Goal: Information Seeking & Learning: Learn about a topic

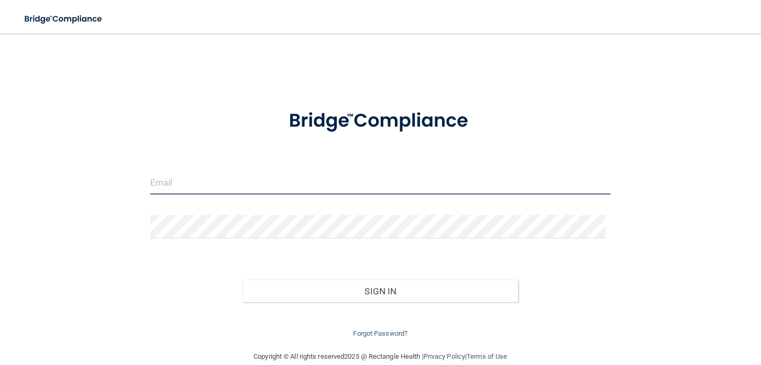
click at [158, 183] on input "email" at bounding box center [380, 183] width 460 height 24
click at [178, 180] on input "email" at bounding box center [380, 183] width 460 height 24
type input "[PERSON_NAME][EMAIL_ADDRESS][DOMAIN_NAME]"
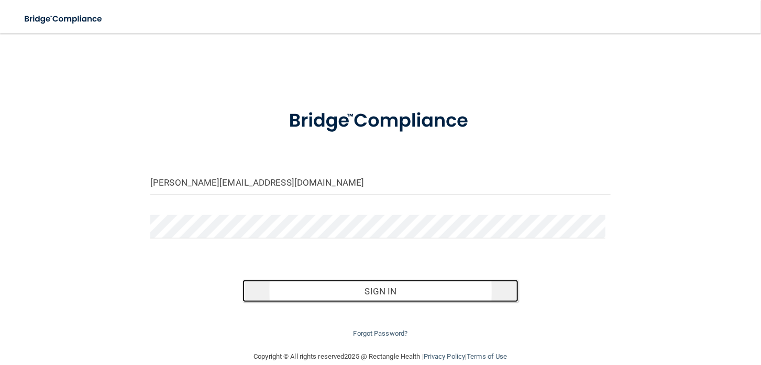
click at [371, 290] on button "Sign In" at bounding box center [380, 291] width 276 height 23
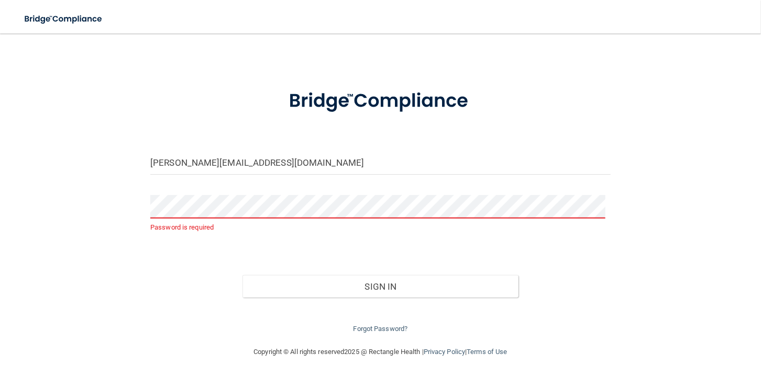
scroll to position [31, 0]
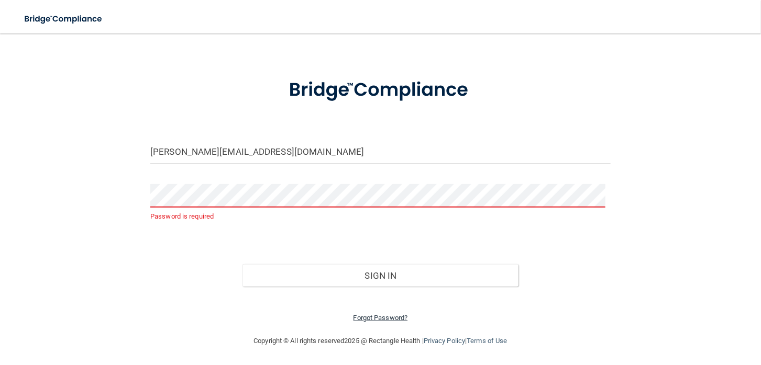
click at [373, 317] on link "Forgot Password?" at bounding box center [380, 318] width 54 height 8
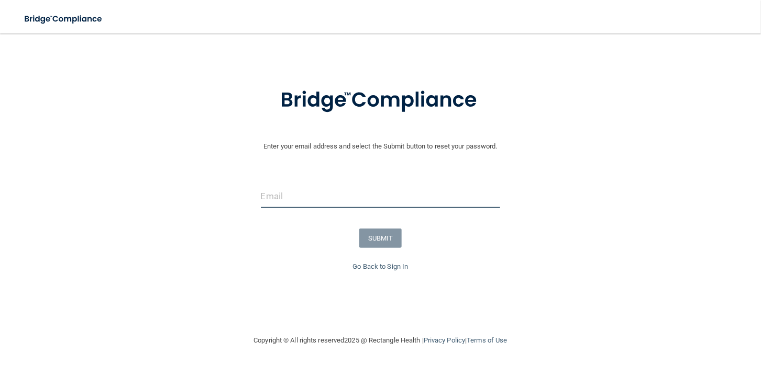
click at [296, 197] on input "email" at bounding box center [381, 197] width 240 height 24
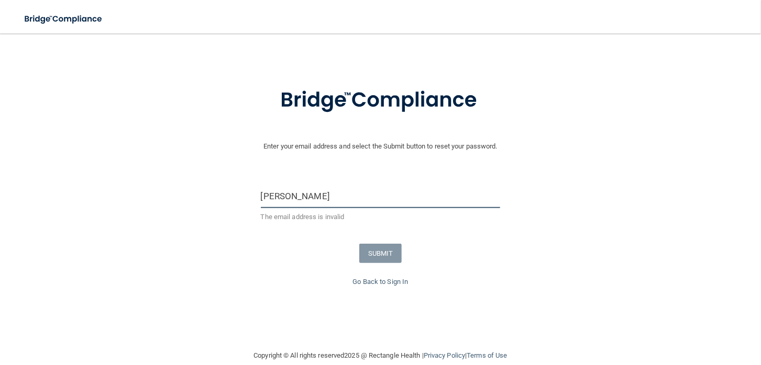
type input "[PERSON_NAME][EMAIL_ADDRESS][DOMAIN_NAME]"
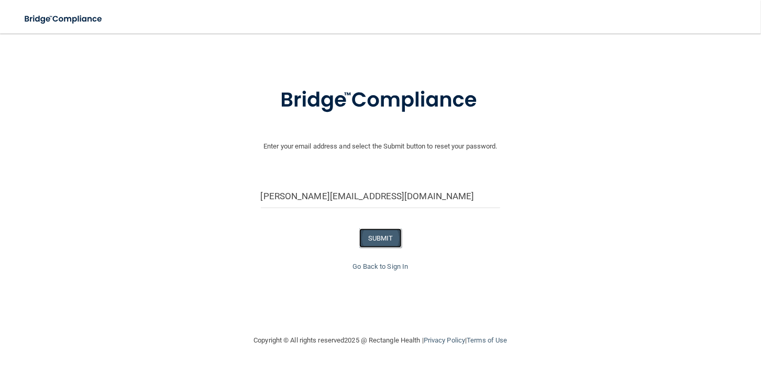
click at [373, 241] on button "SUBMIT" at bounding box center [380, 238] width 42 height 19
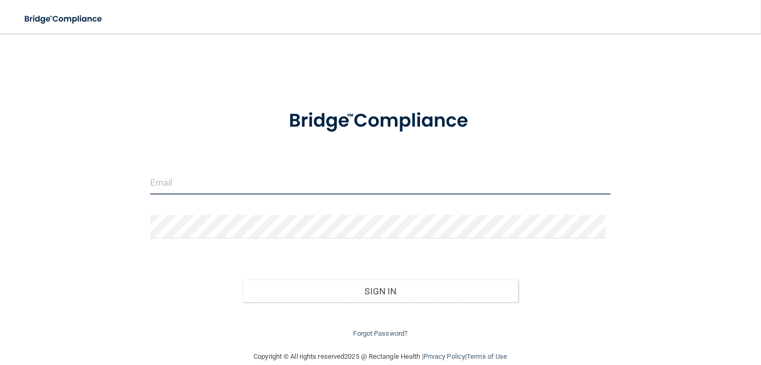
click at [177, 184] on input "email" at bounding box center [380, 183] width 460 height 24
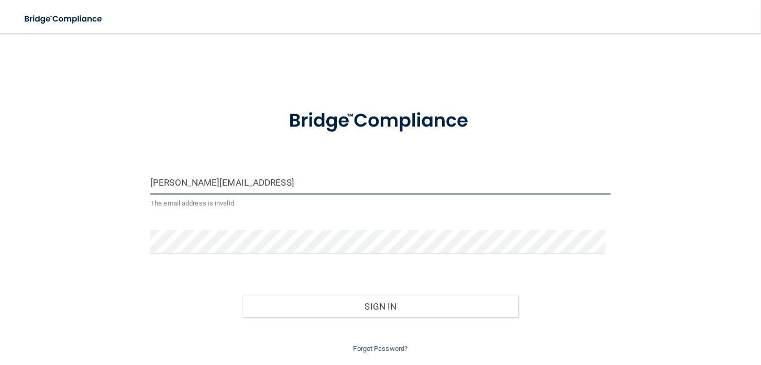
click at [255, 183] on input "[PERSON_NAME][EMAIL_ADDRESS]" at bounding box center [380, 183] width 460 height 24
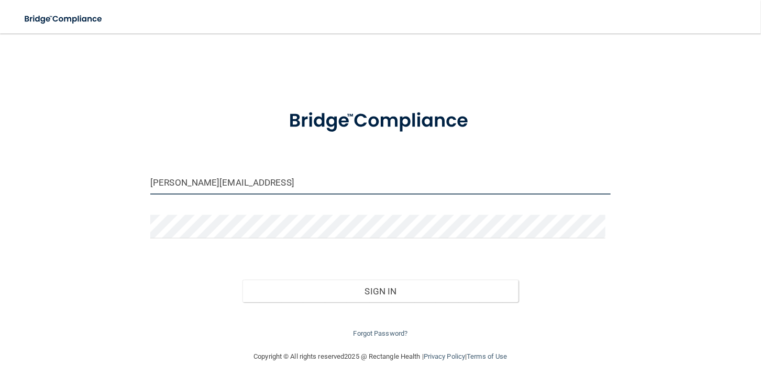
type input "[PERSON_NAME][EMAIL_ADDRESS][DOMAIN_NAME]"
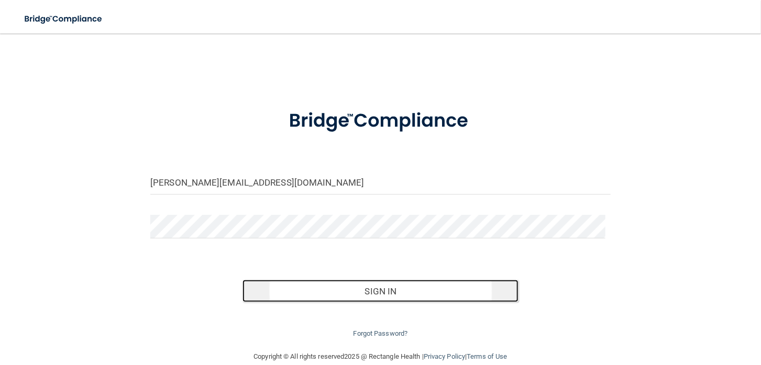
click at [395, 289] on button "Sign In" at bounding box center [380, 291] width 276 height 23
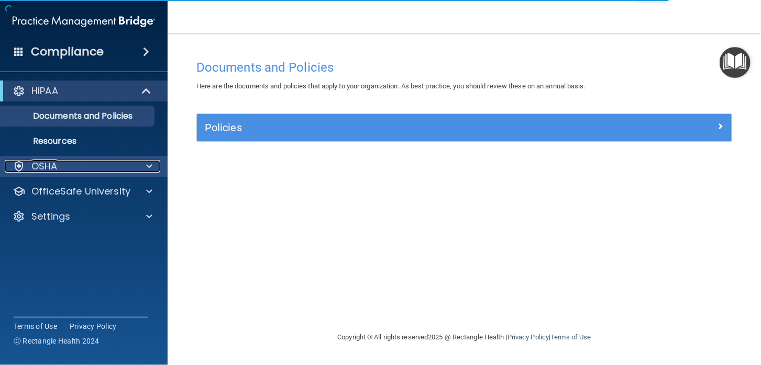
click at [46, 166] on p "OSHA" at bounding box center [44, 166] width 26 height 13
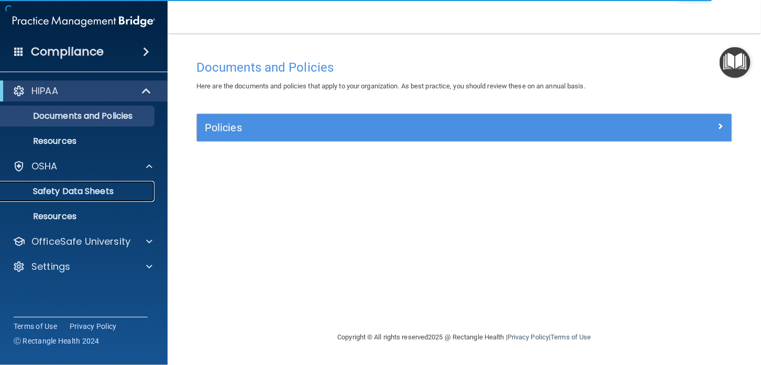
click at [84, 190] on p "Safety Data Sheets" at bounding box center [78, 191] width 143 height 10
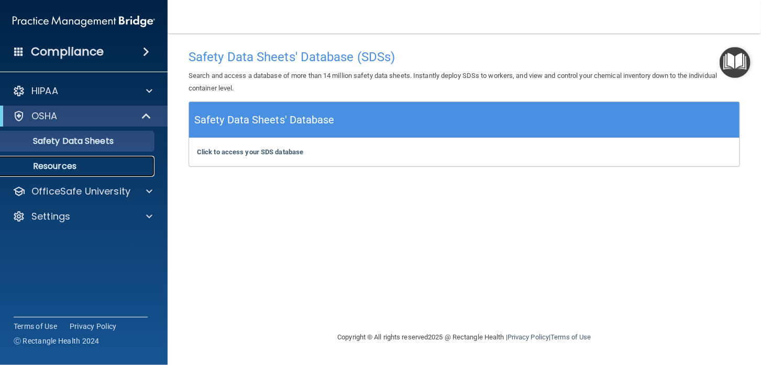
click at [60, 162] on p "Resources" at bounding box center [78, 166] width 143 height 10
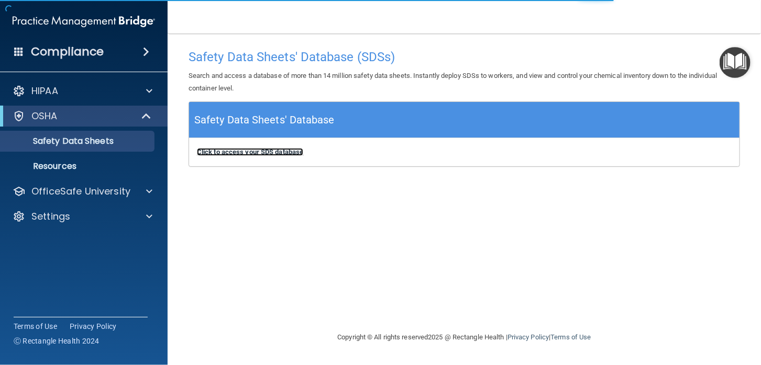
click at [257, 153] on b "Click to access your SDS database" at bounding box center [250, 152] width 106 height 8
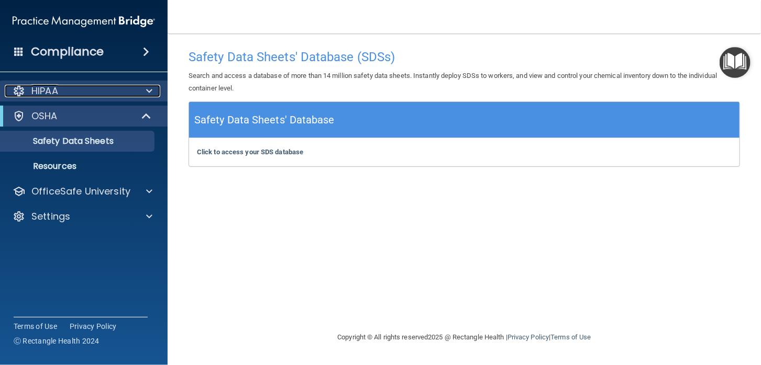
click at [46, 91] on p "HIPAA" at bounding box center [44, 91] width 27 height 13
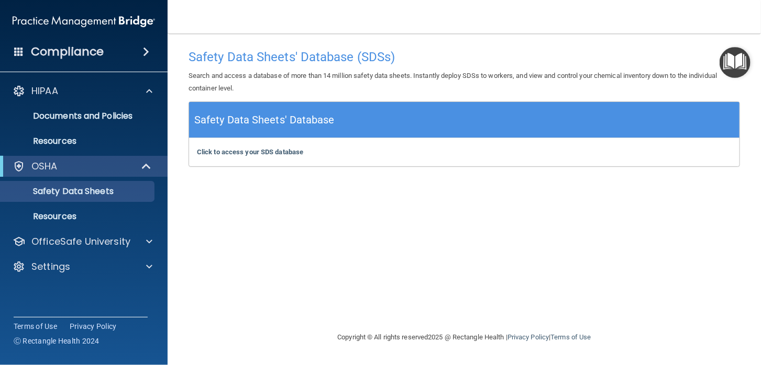
click at [59, 48] on h4 "Compliance" at bounding box center [67, 51] width 73 height 15
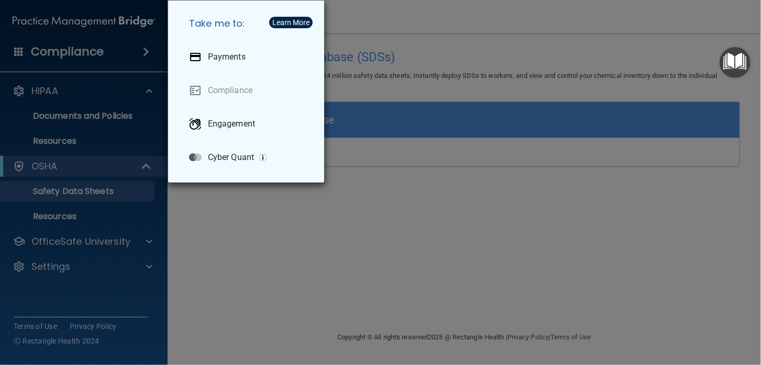
click at [65, 239] on div "Take me to: Payments Compliance Engagement Cyber Quant" at bounding box center [380, 182] width 761 height 365
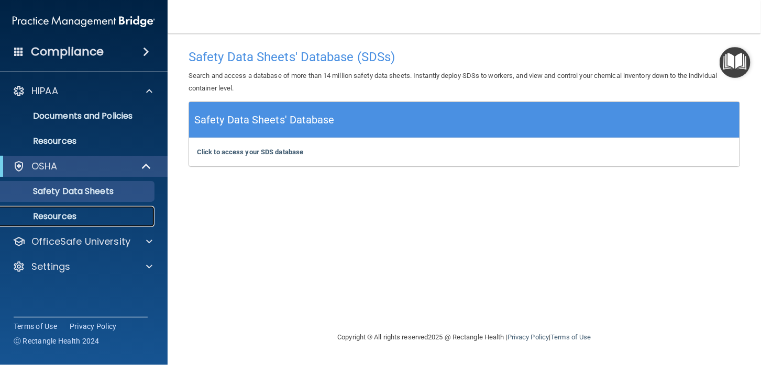
click at [63, 211] on p "Resources" at bounding box center [78, 216] width 143 height 10
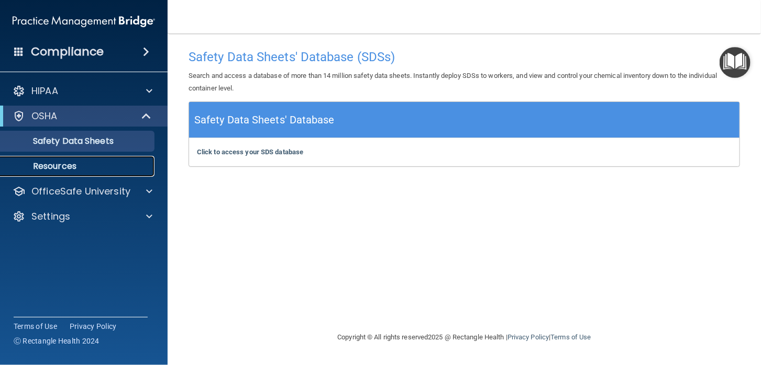
click at [53, 162] on p "Resources" at bounding box center [78, 166] width 143 height 10
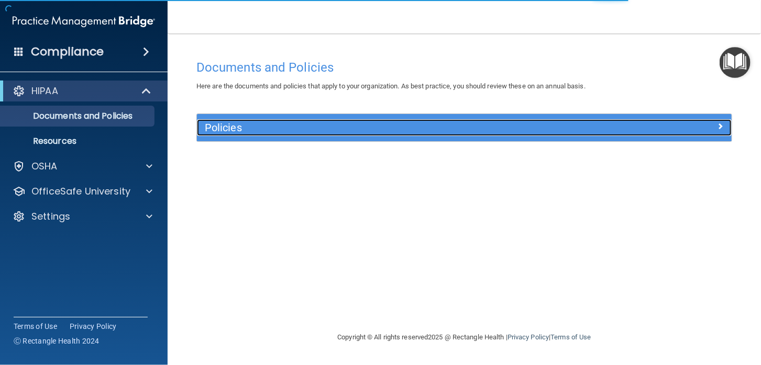
click at [721, 125] on span at bounding box center [720, 126] width 6 height 13
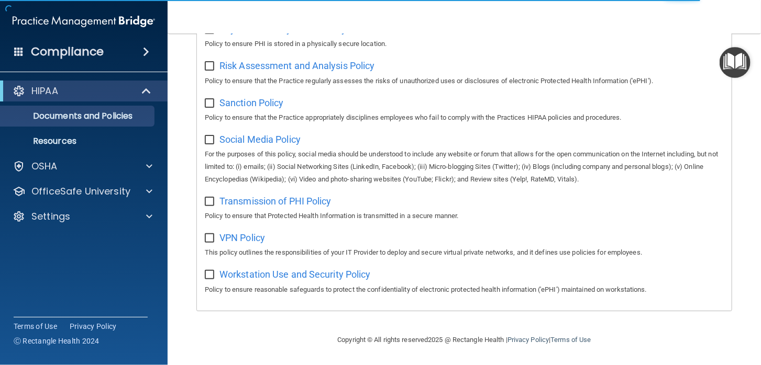
scroll to position [283, 0]
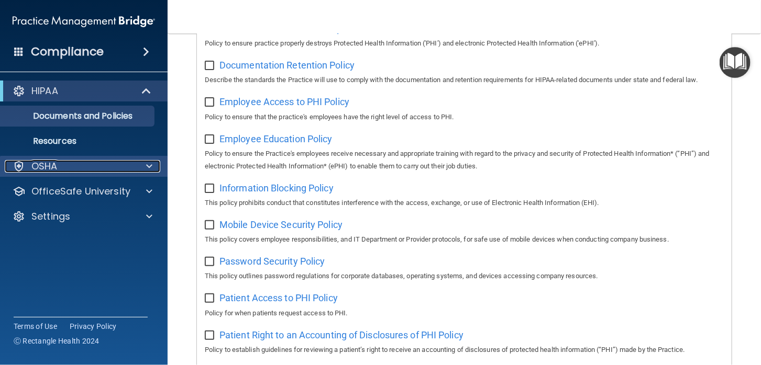
click at [49, 165] on p "OSHA" at bounding box center [44, 166] width 26 height 13
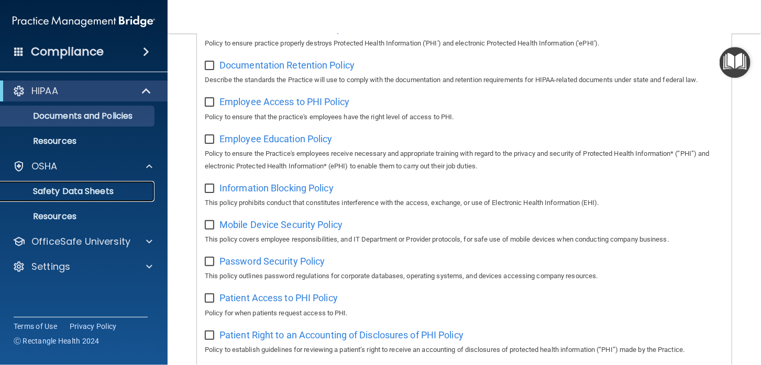
click at [57, 187] on p "Safety Data Sheets" at bounding box center [78, 191] width 143 height 10
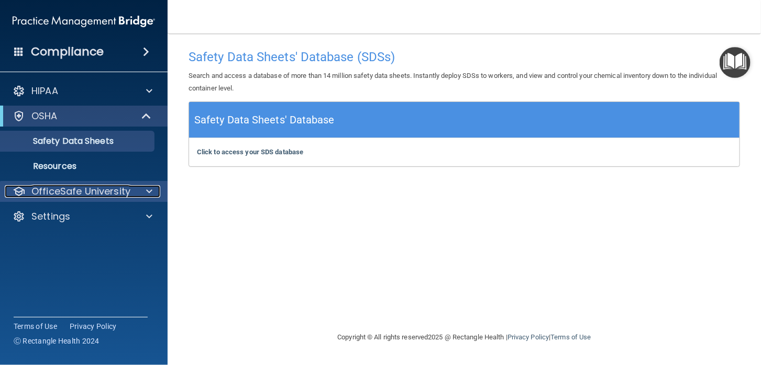
click at [109, 190] on p "OfficeSafe University" at bounding box center [80, 191] width 99 height 13
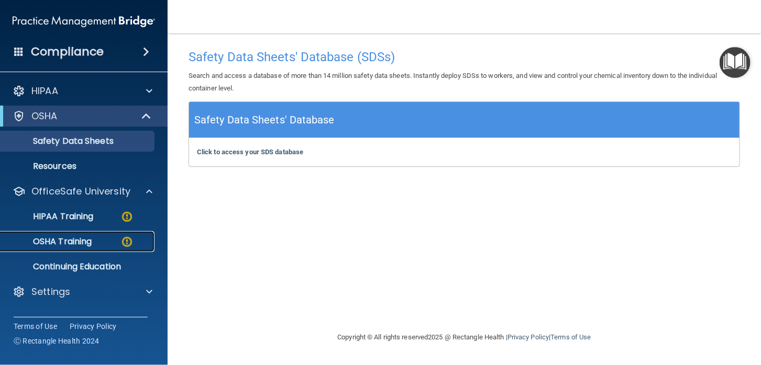
click at [93, 241] on div "OSHA Training" at bounding box center [78, 242] width 143 height 10
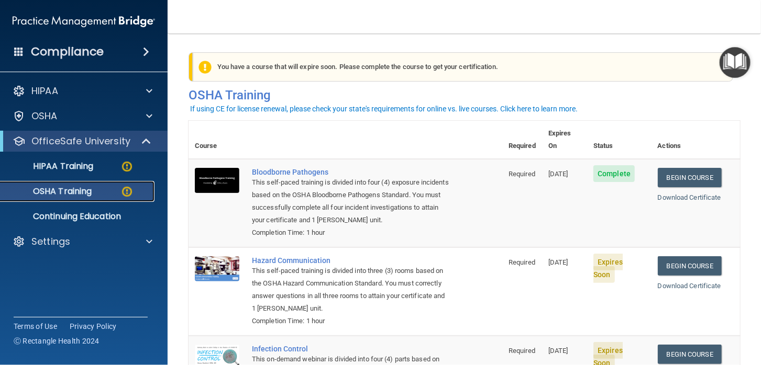
scroll to position [52, 0]
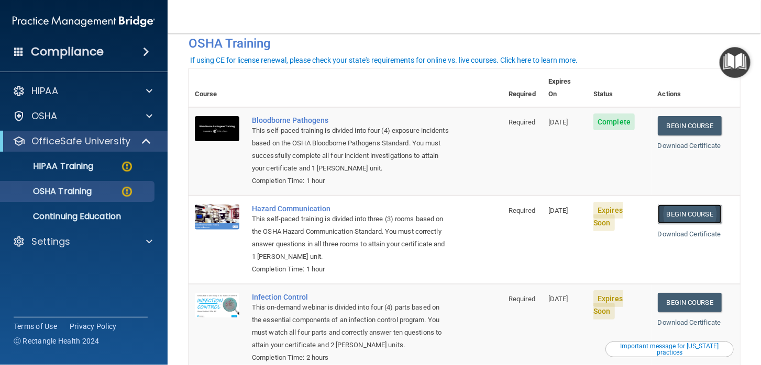
click at [690, 205] on link "Begin Course" at bounding box center [689, 214] width 64 height 19
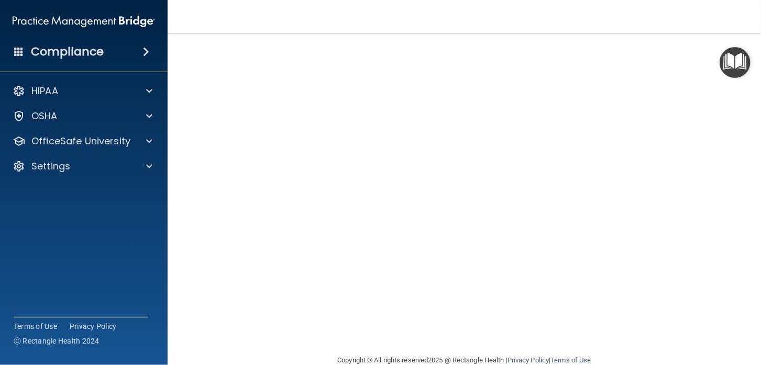
scroll to position [106, 0]
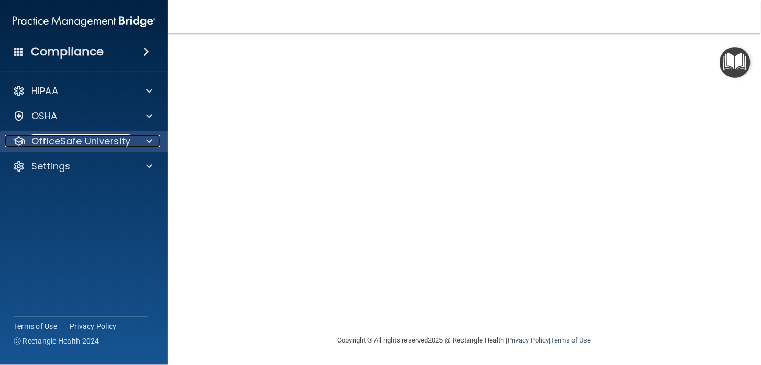
click at [44, 138] on p "OfficeSafe University" at bounding box center [80, 141] width 99 height 13
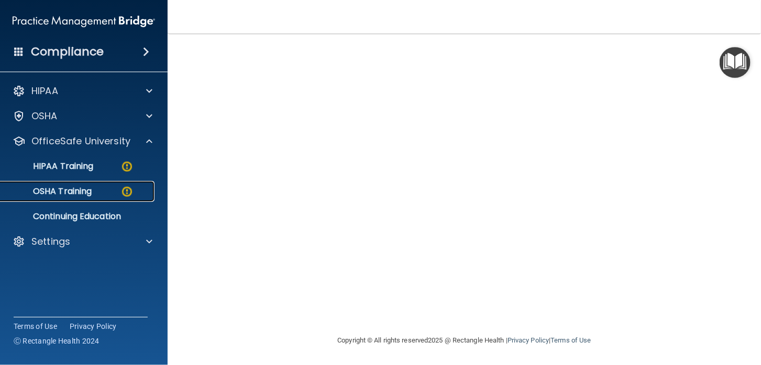
click at [66, 188] on p "OSHA Training" at bounding box center [49, 191] width 85 height 10
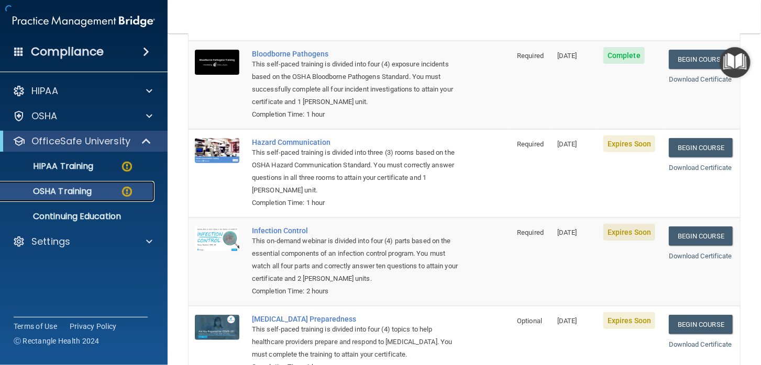
scroll to position [178, 0]
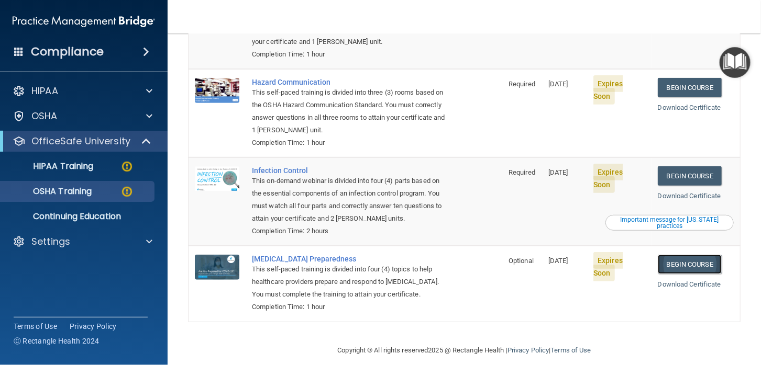
click at [689, 255] on link "Begin Course" at bounding box center [689, 264] width 64 height 19
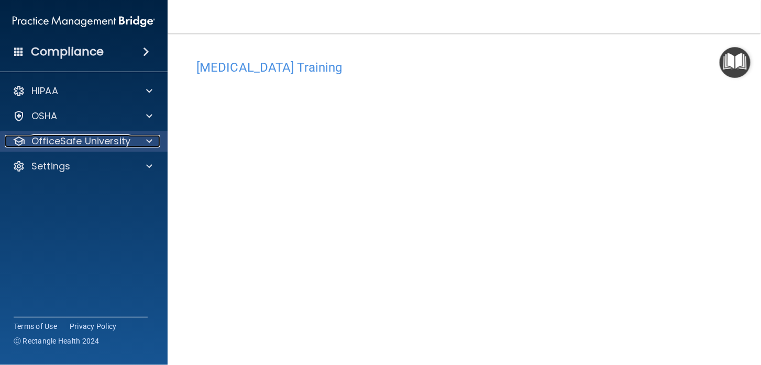
click at [51, 141] on p "OfficeSafe University" at bounding box center [80, 141] width 99 height 13
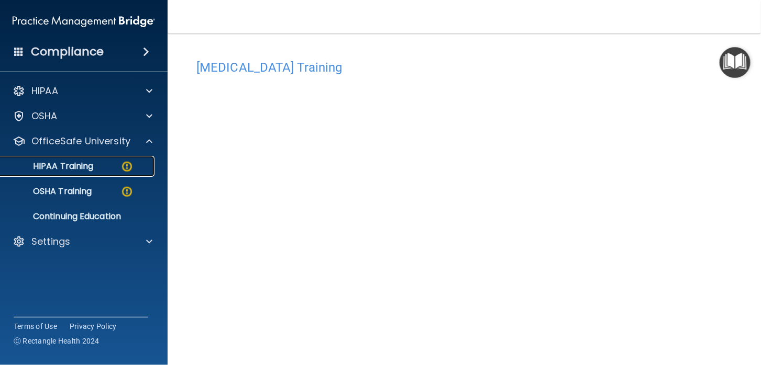
click at [66, 164] on p "HIPAA Training" at bounding box center [50, 166] width 86 height 10
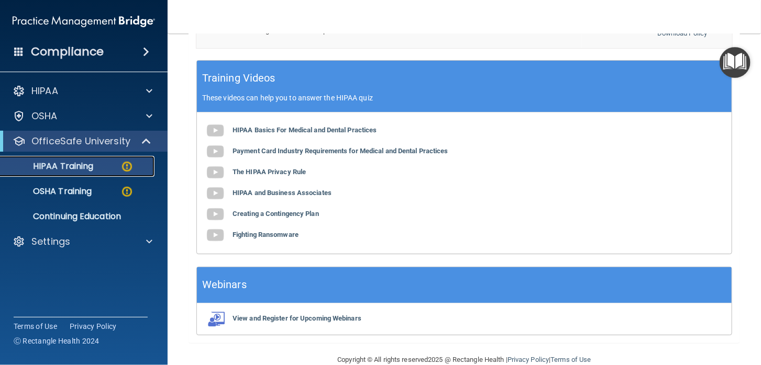
scroll to position [420, 0]
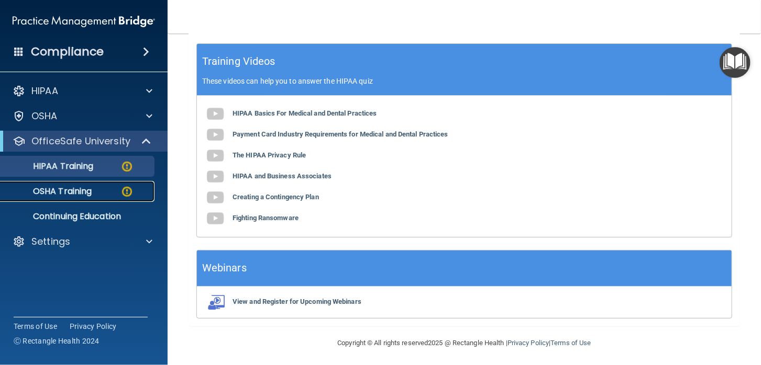
click at [83, 190] on p "OSHA Training" at bounding box center [49, 191] width 85 height 10
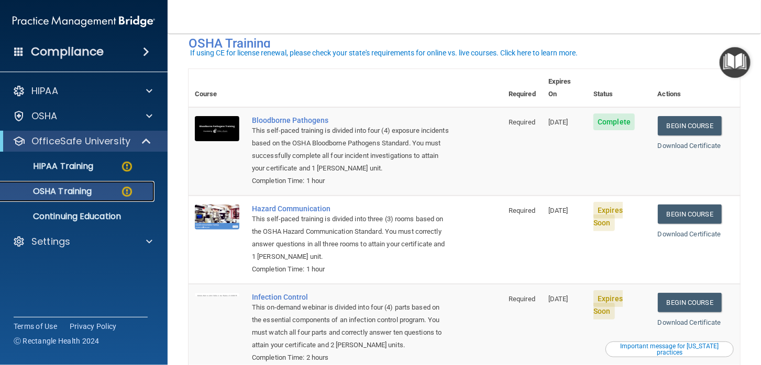
scroll to position [104, 0]
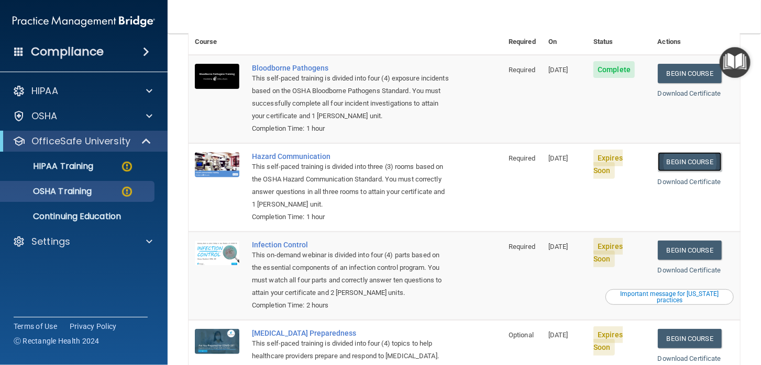
click at [685, 152] on link "Begin Course" at bounding box center [689, 161] width 64 height 19
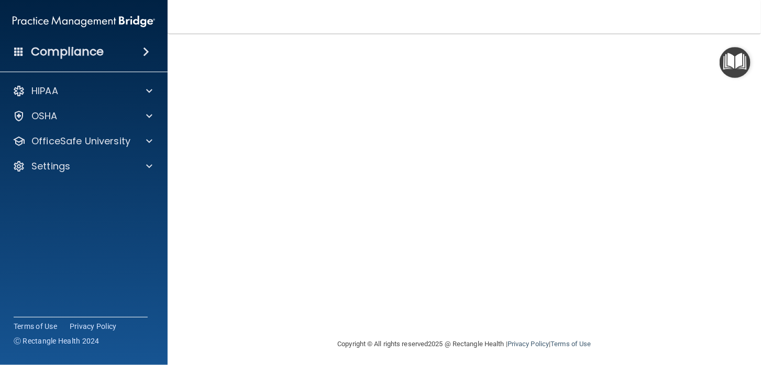
scroll to position [106, 0]
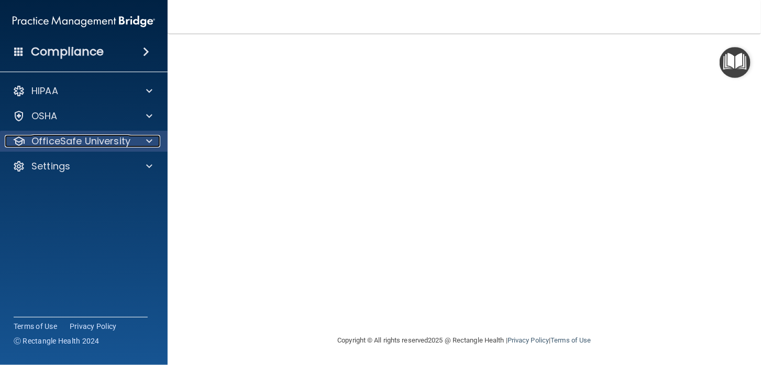
click at [103, 142] on p "OfficeSafe University" at bounding box center [80, 141] width 99 height 13
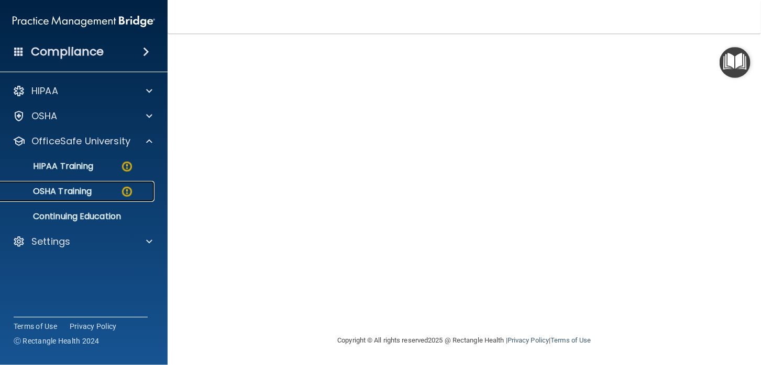
click at [71, 191] on p "OSHA Training" at bounding box center [49, 191] width 85 height 10
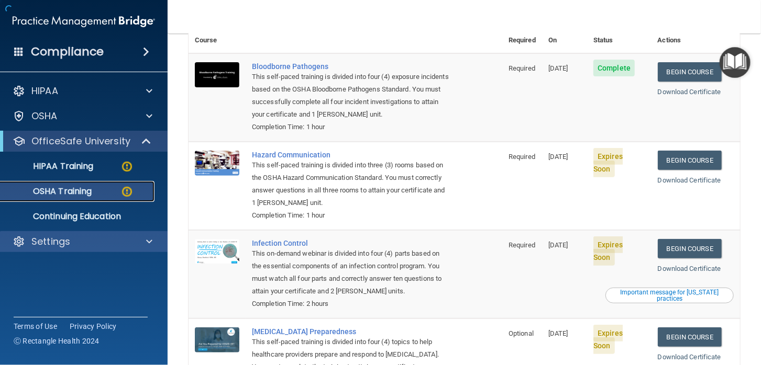
scroll to position [178, 0]
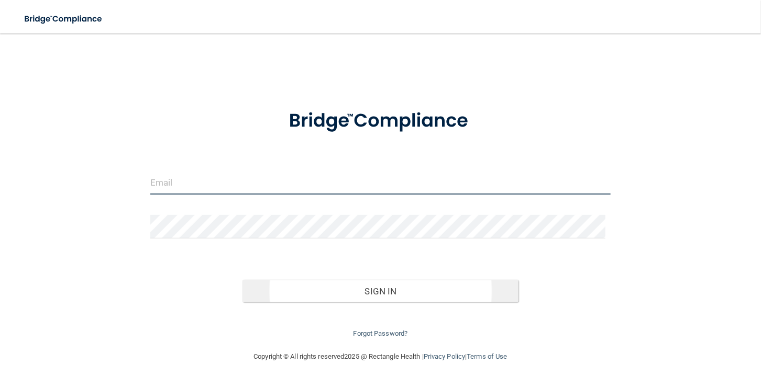
type input "[PERSON_NAME][EMAIL_ADDRESS][DOMAIN_NAME]"
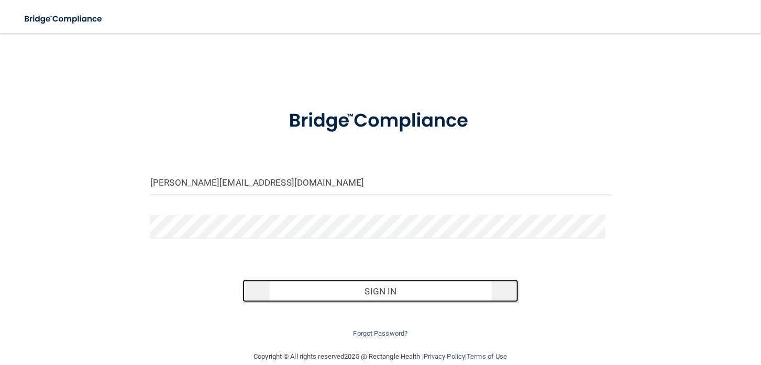
click at [383, 288] on button "Sign In" at bounding box center [380, 291] width 276 height 23
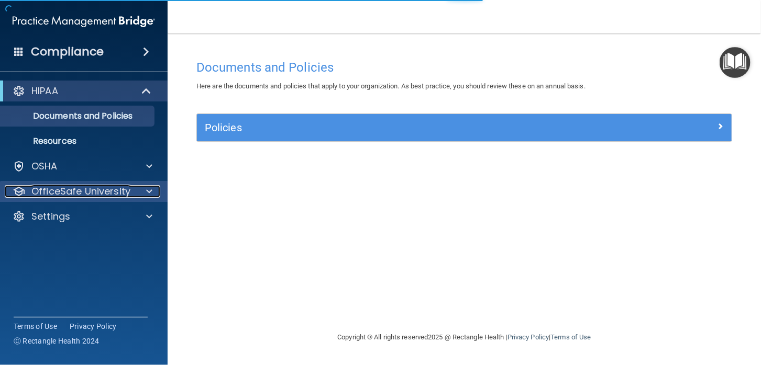
click at [68, 193] on p "OfficeSafe University" at bounding box center [80, 191] width 99 height 13
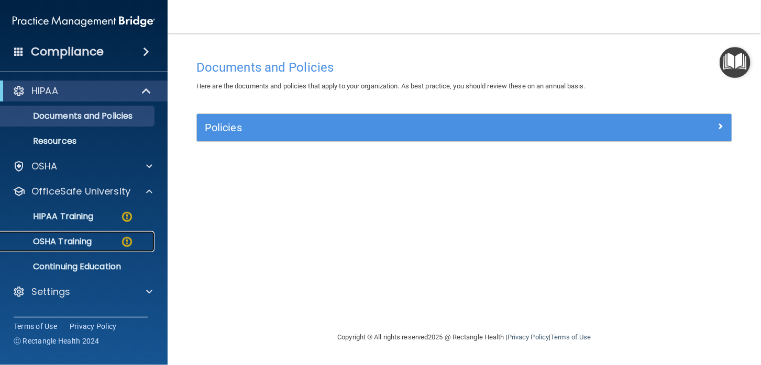
click at [77, 240] on p "OSHA Training" at bounding box center [49, 242] width 85 height 10
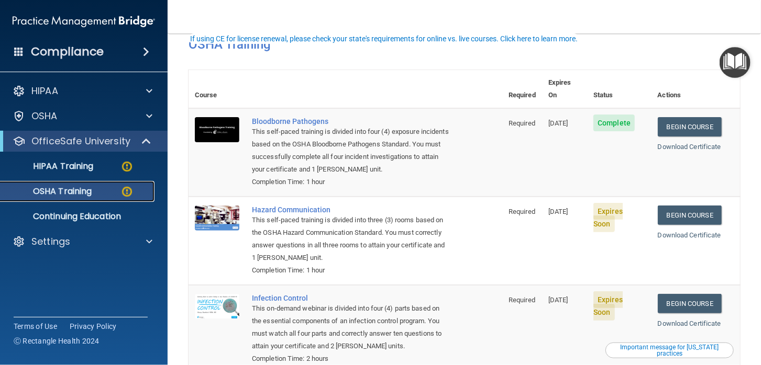
scroll to position [178, 0]
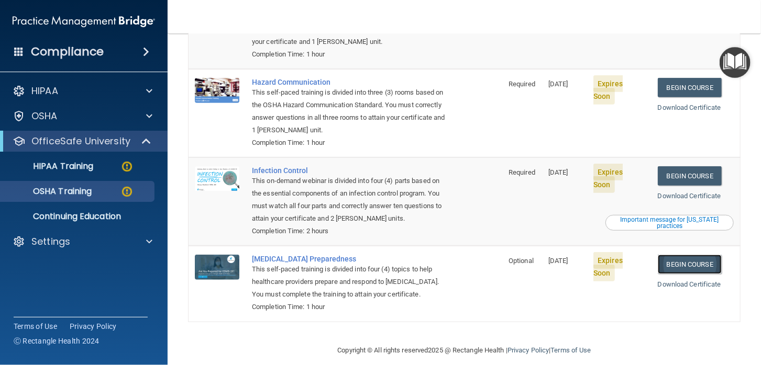
click at [691, 255] on link "Begin Course" at bounding box center [689, 264] width 64 height 19
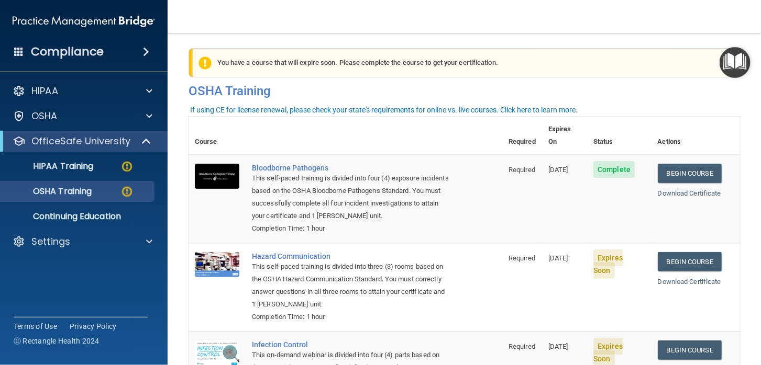
scroll to position [0, 0]
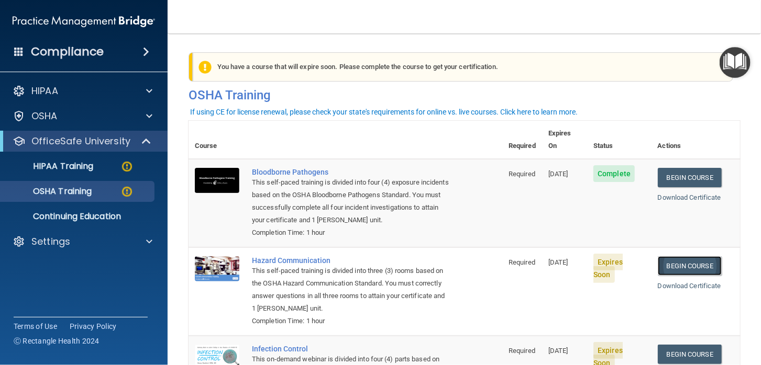
click at [679, 256] on link "Begin Course" at bounding box center [689, 265] width 64 height 19
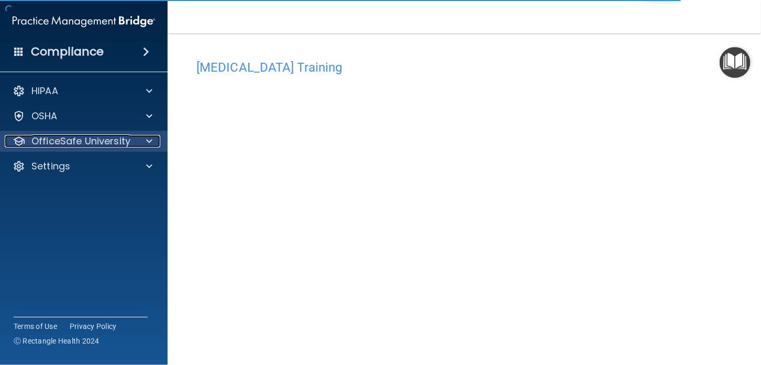
click at [103, 144] on p "OfficeSafe University" at bounding box center [80, 141] width 99 height 13
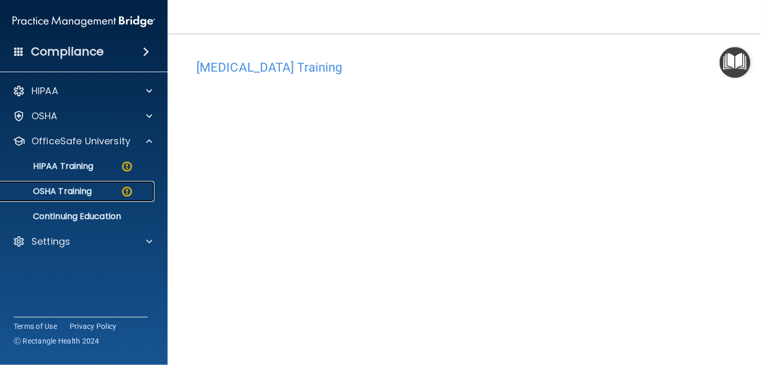
click at [73, 187] on p "OSHA Training" at bounding box center [49, 191] width 85 height 10
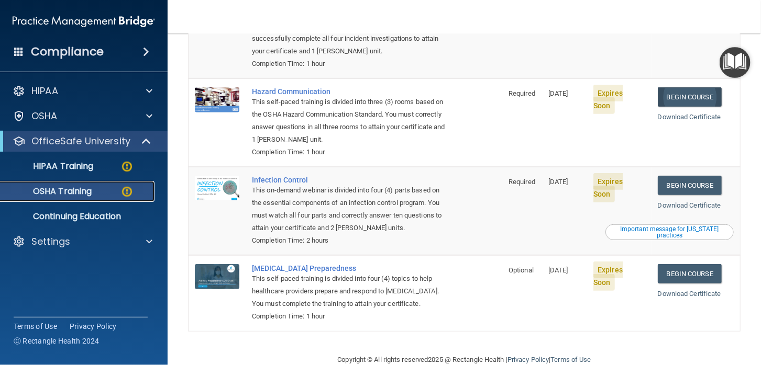
scroll to position [178, 0]
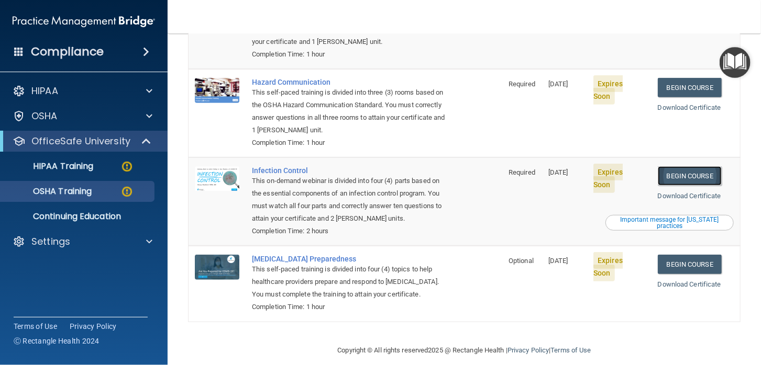
click at [686, 166] on link "Begin Course" at bounding box center [689, 175] width 64 height 19
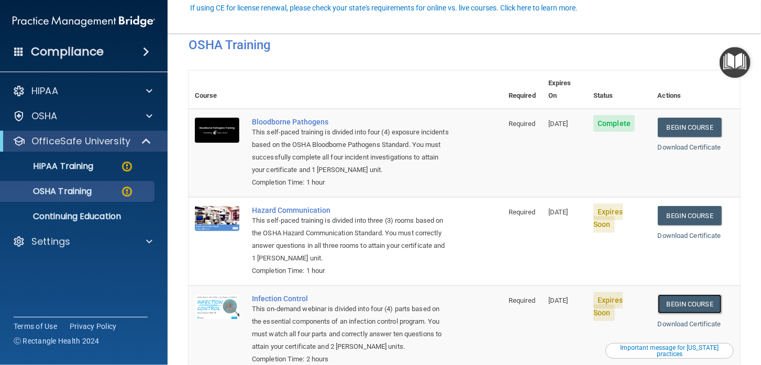
scroll to position [104, 0]
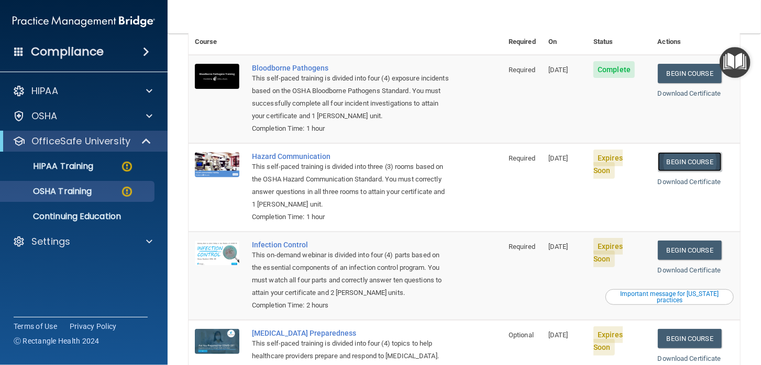
click at [691, 152] on link "Begin Course" at bounding box center [689, 161] width 64 height 19
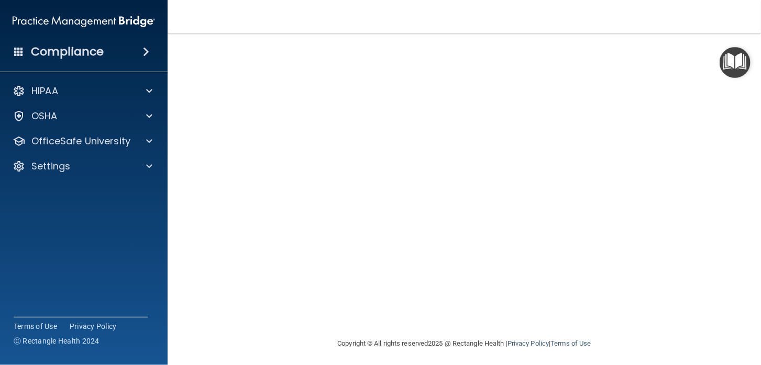
scroll to position [83, 0]
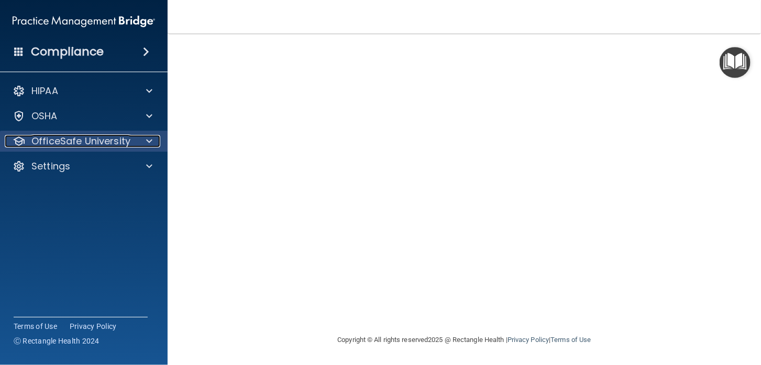
click at [61, 140] on p "OfficeSafe University" at bounding box center [80, 141] width 99 height 13
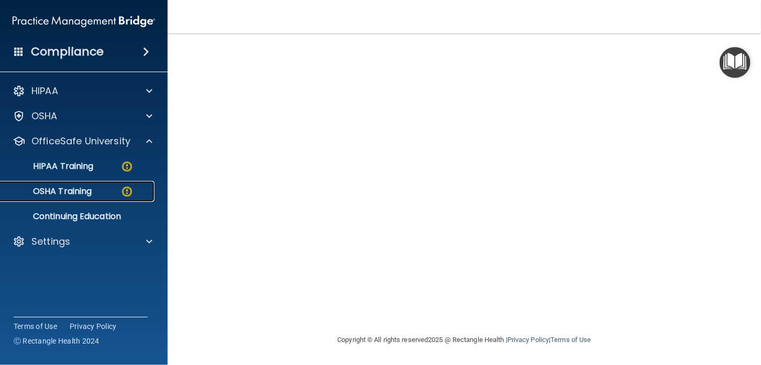
click at [74, 189] on p "OSHA Training" at bounding box center [49, 191] width 85 height 10
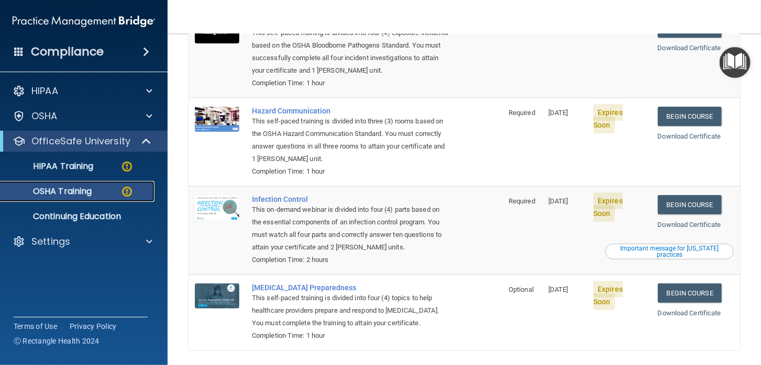
scroll to position [126, 0]
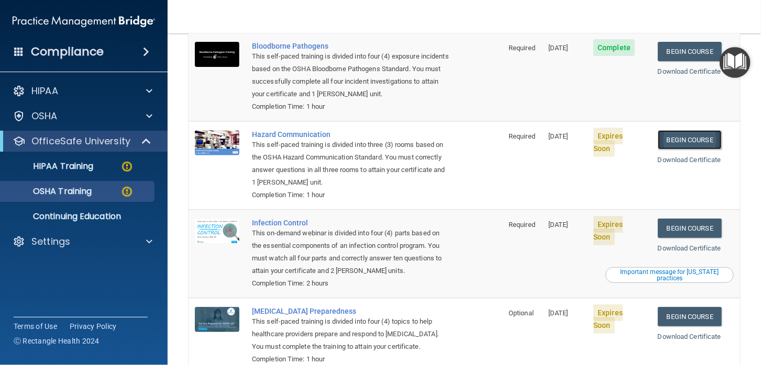
click at [684, 130] on link "Begin Course" at bounding box center [689, 139] width 64 height 19
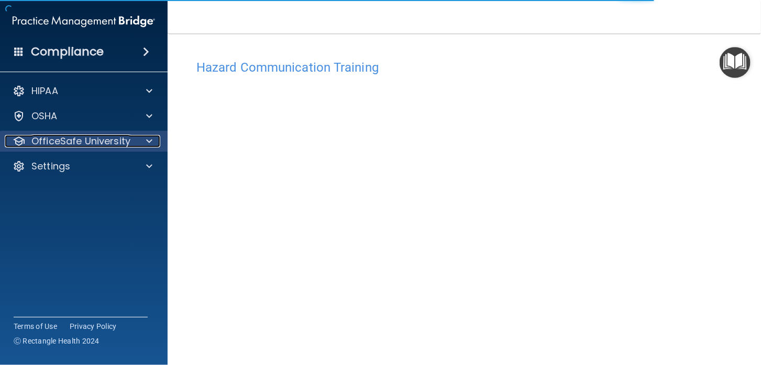
click at [96, 143] on p "OfficeSafe University" at bounding box center [80, 141] width 99 height 13
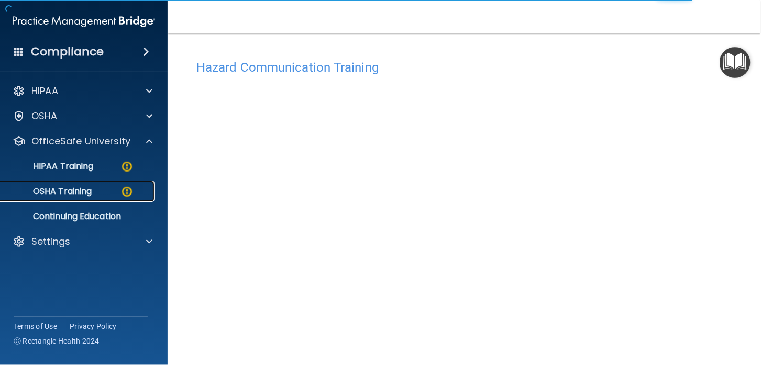
click at [84, 187] on p "OSHA Training" at bounding box center [49, 191] width 85 height 10
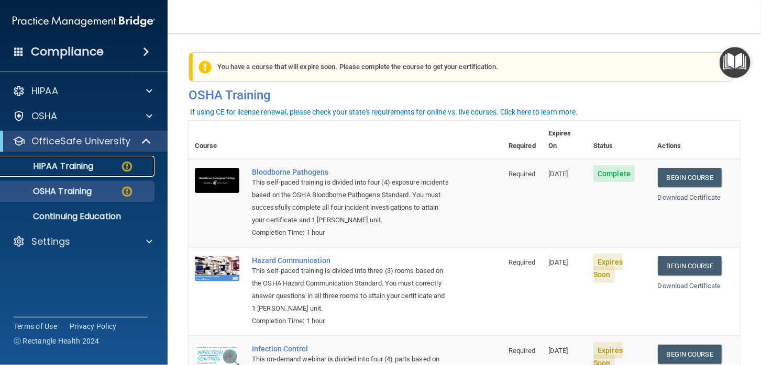
click at [58, 164] on p "HIPAA Training" at bounding box center [50, 166] width 86 height 10
